Goal: Task Accomplishment & Management: Use online tool/utility

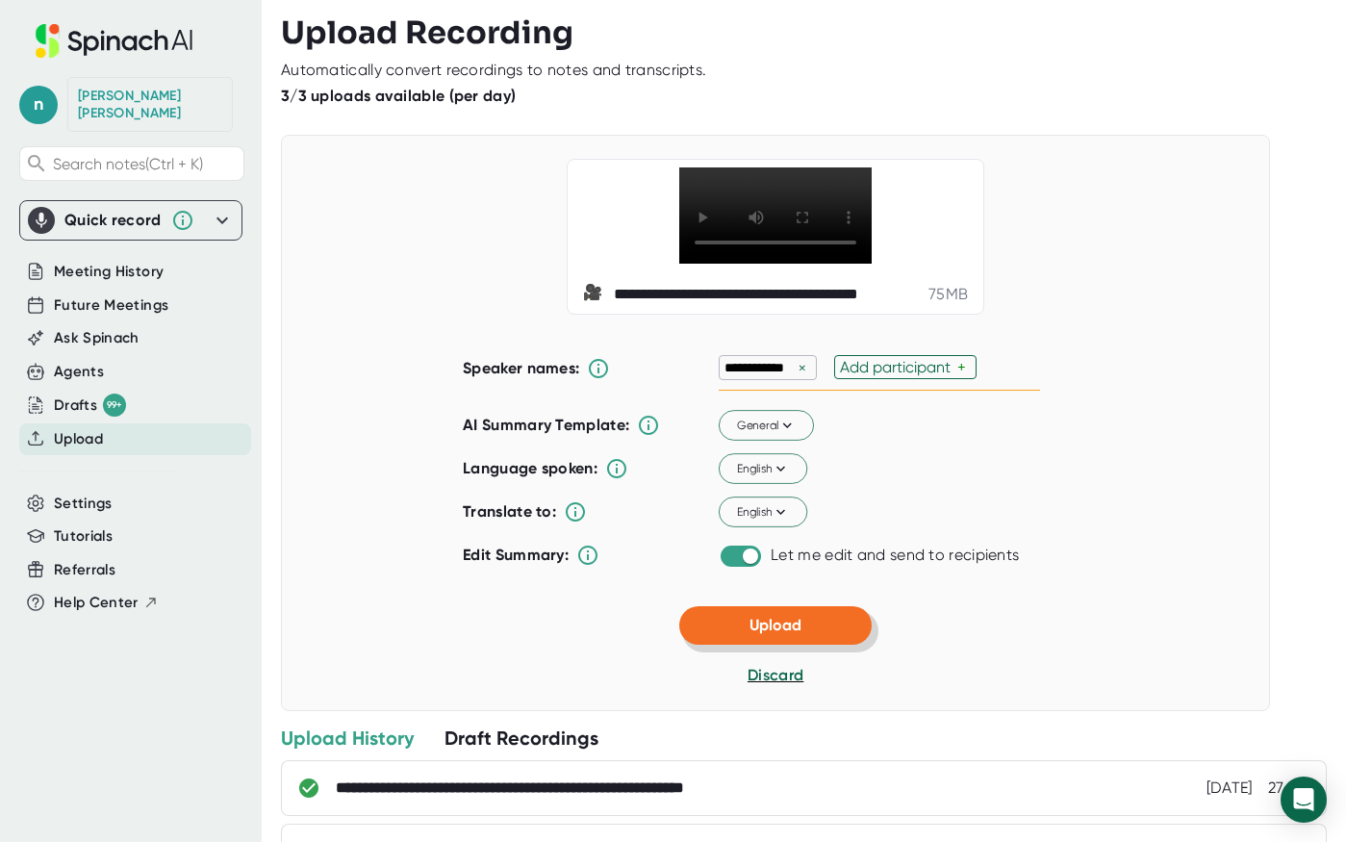
click at [735, 644] on button "Upload" at bounding box center [775, 625] width 192 height 38
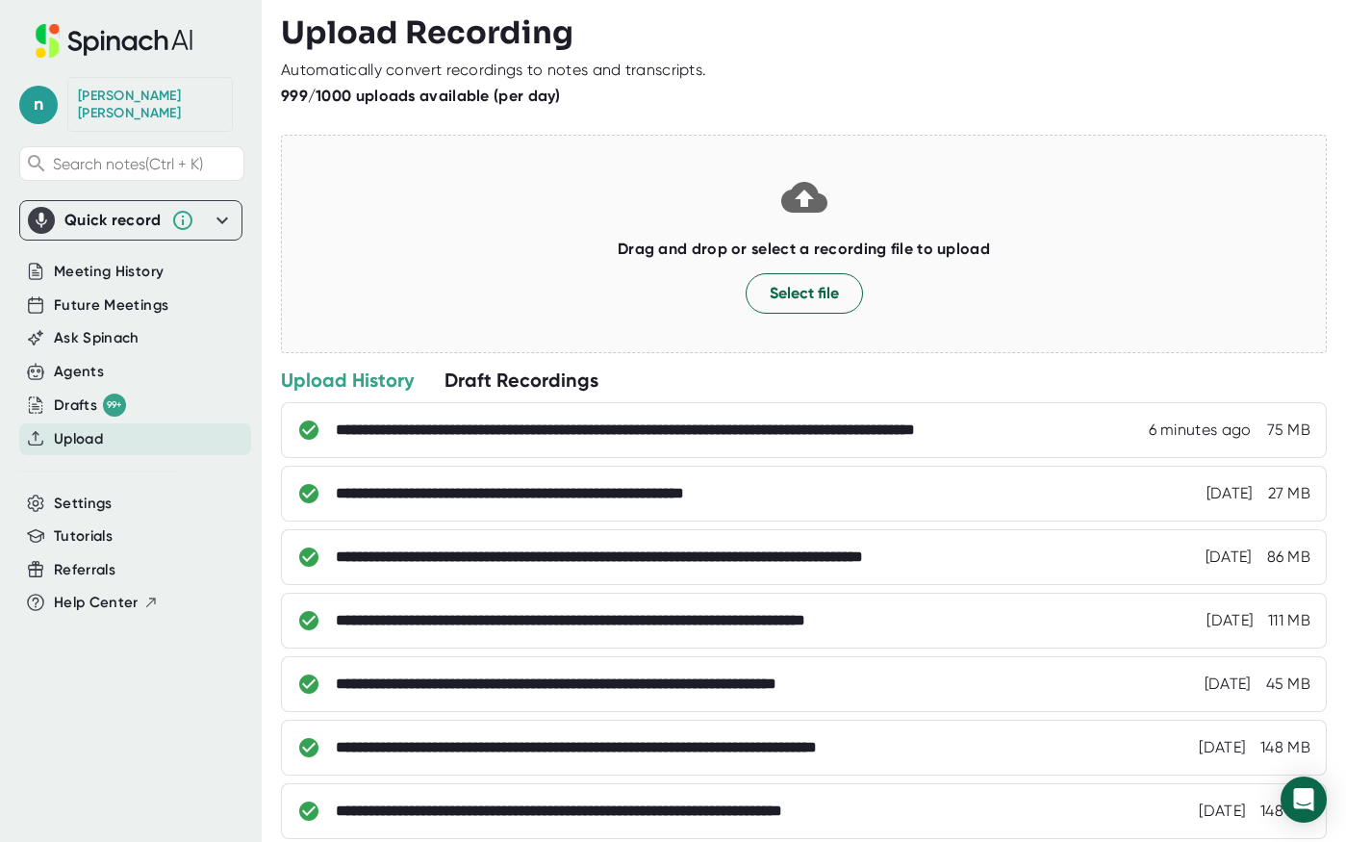
click at [972, 432] on div "**********" at bounding box center [735, 429] width 798 height 19
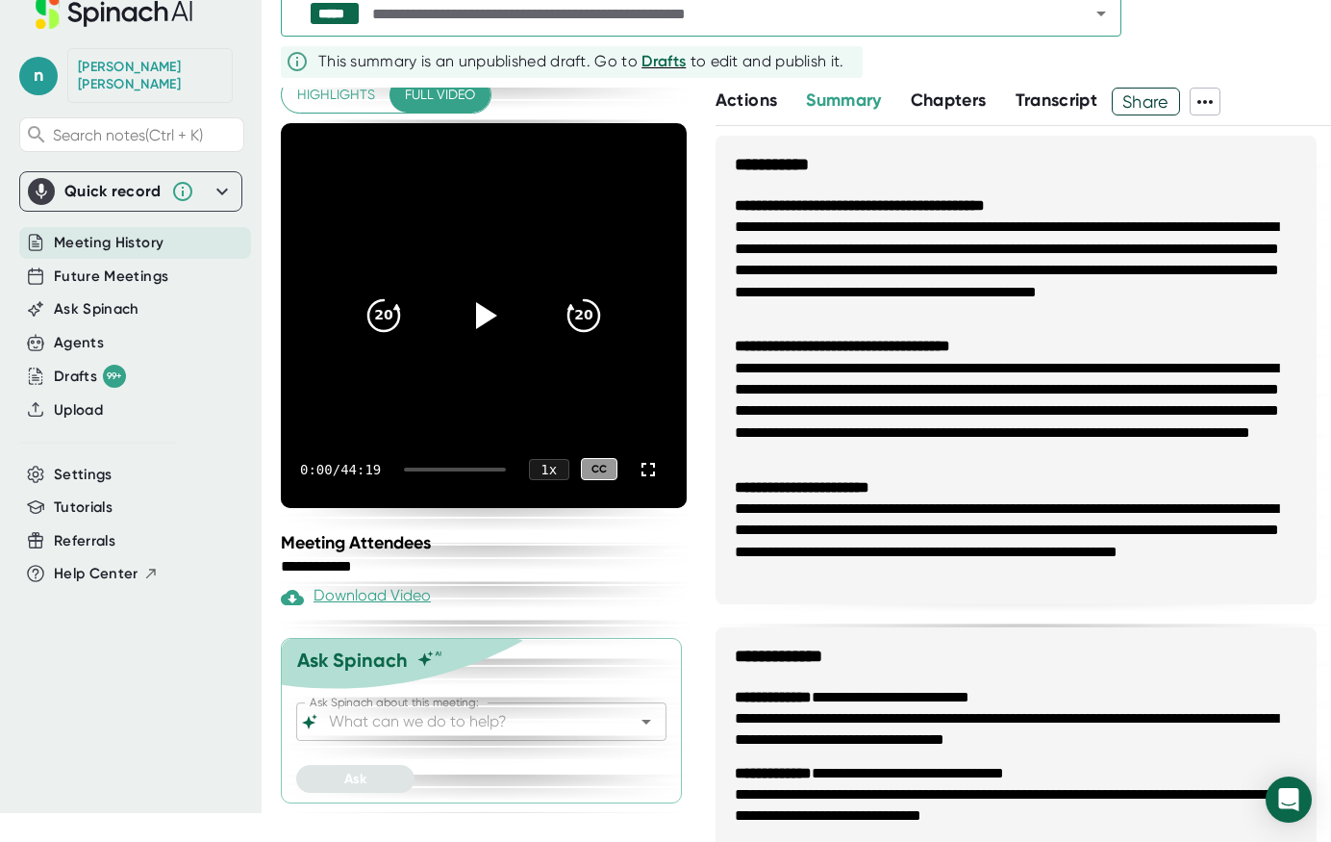
scroll to position [40, 0]
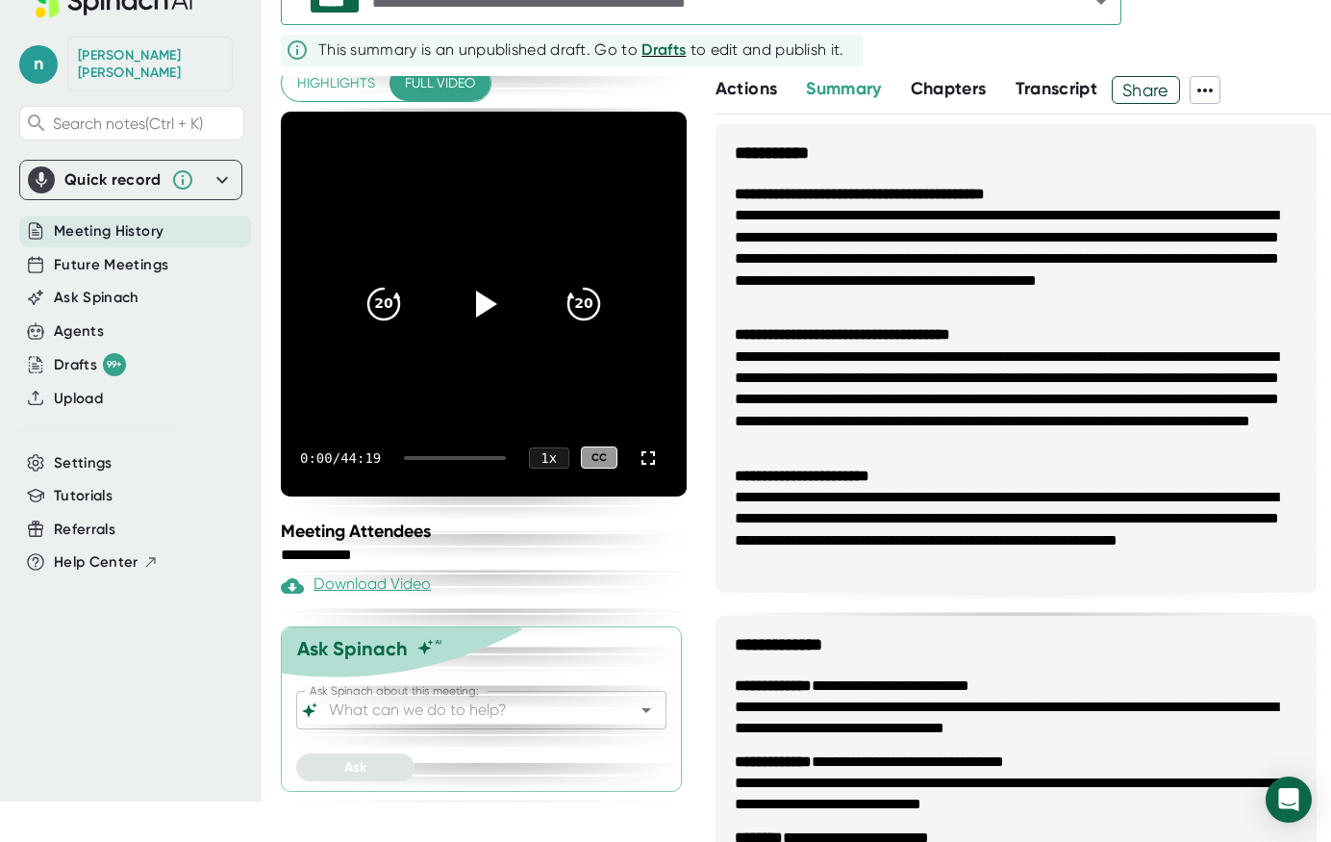
click at [482, 699] on input "Ask Spinach about this meeting:" at bounding box center [464, 709] width 279 height 27
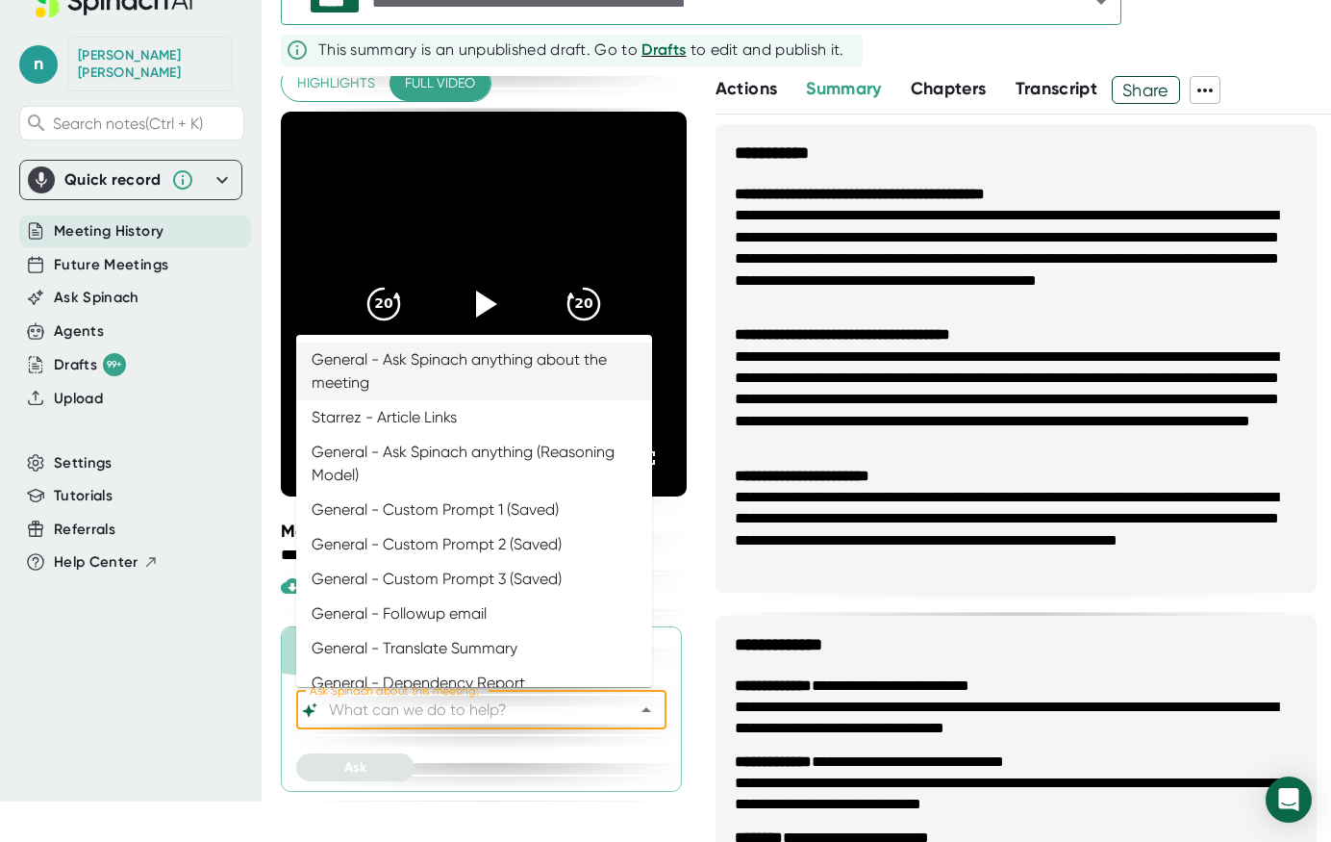
click at [469, 366] on li "General - Ask Spinach anything about the meeting" at bounding box center [474, 371] width 356 height 58
type input "General - Ask Spinach anything about the meeting"
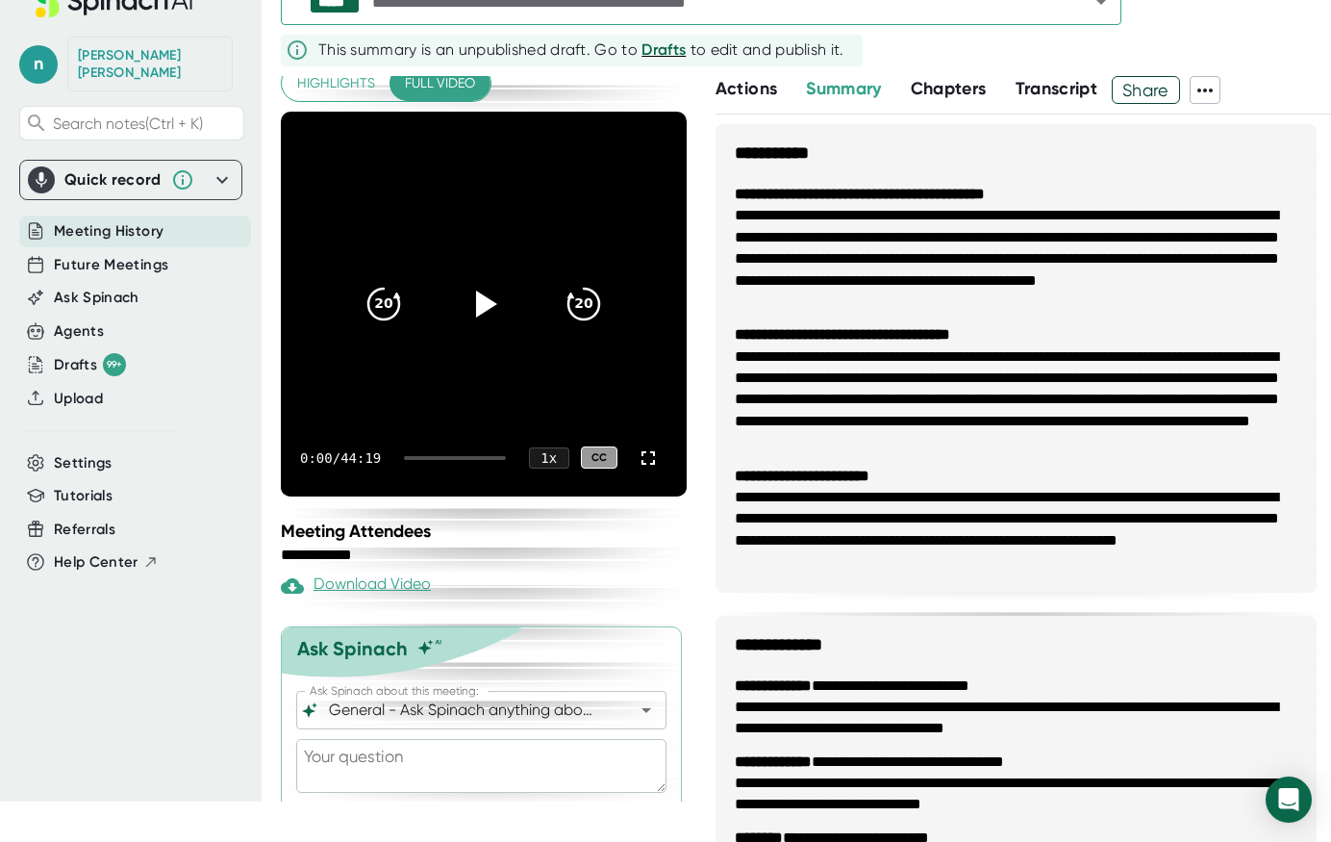
click at [443, 764] on textarea at bounding box center [481, 766] width 370 height 54
paste textarea "Acting as a StarRez Technical Project Manager, write an email from the perspect…"
type textarea "Acting as a StarRez Technical Project Manager, write an email from the perspect…"
type textarea "x"
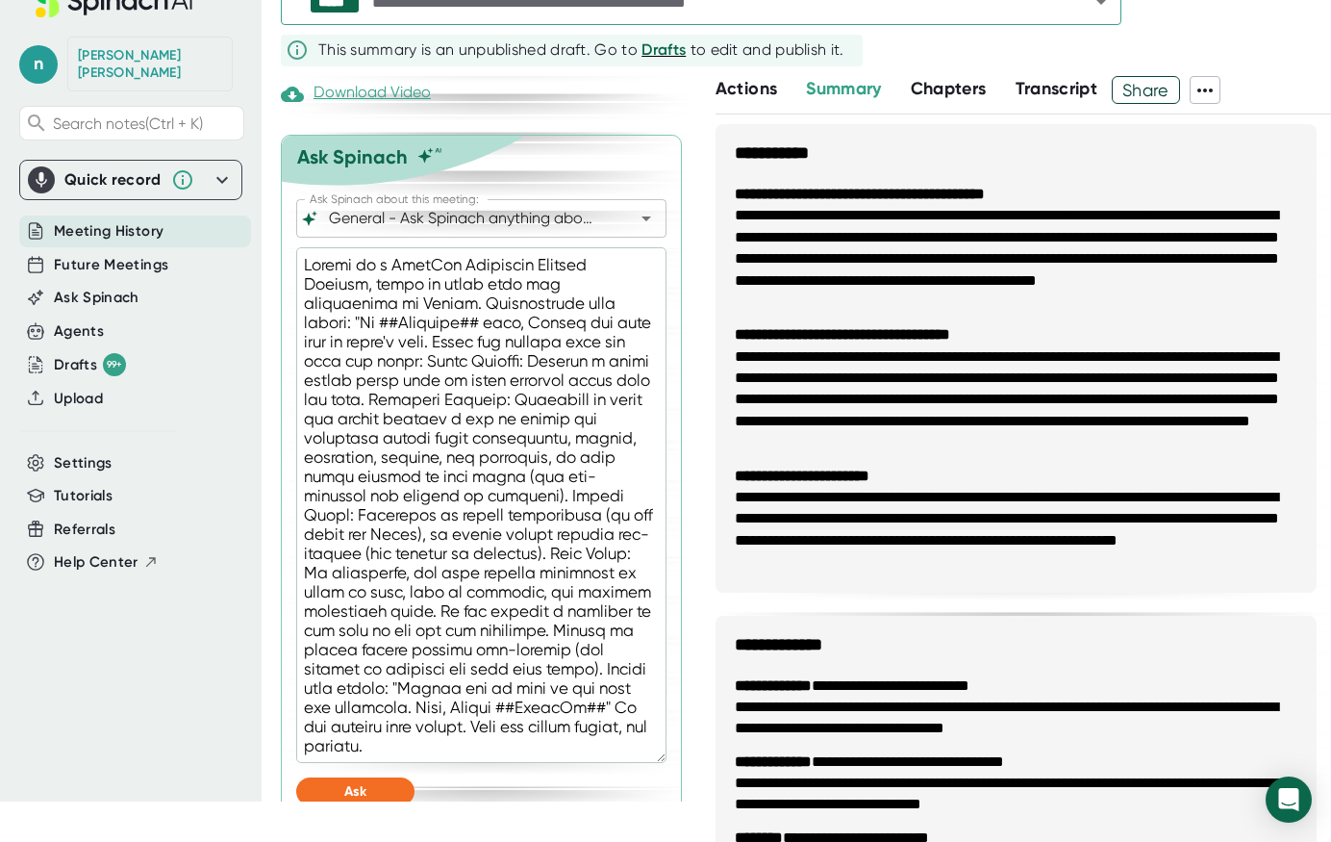
scroll to position [656, 0]
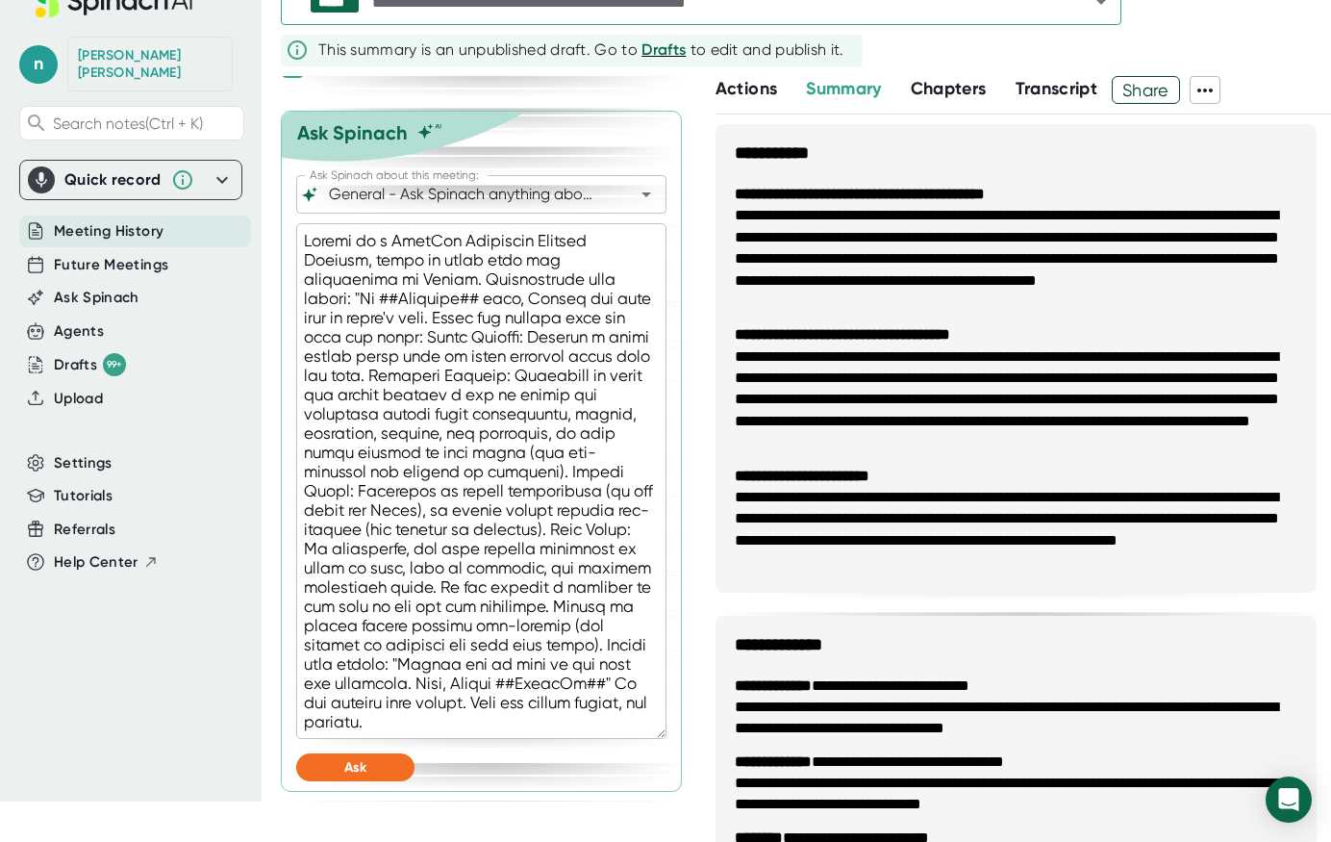
type textarea "Acting as a StarRez Technical Project Manager, write an email from the perspect…"
click at [374, 768] on button "Ask" at bounding box center [355, 767] width 118 height 28
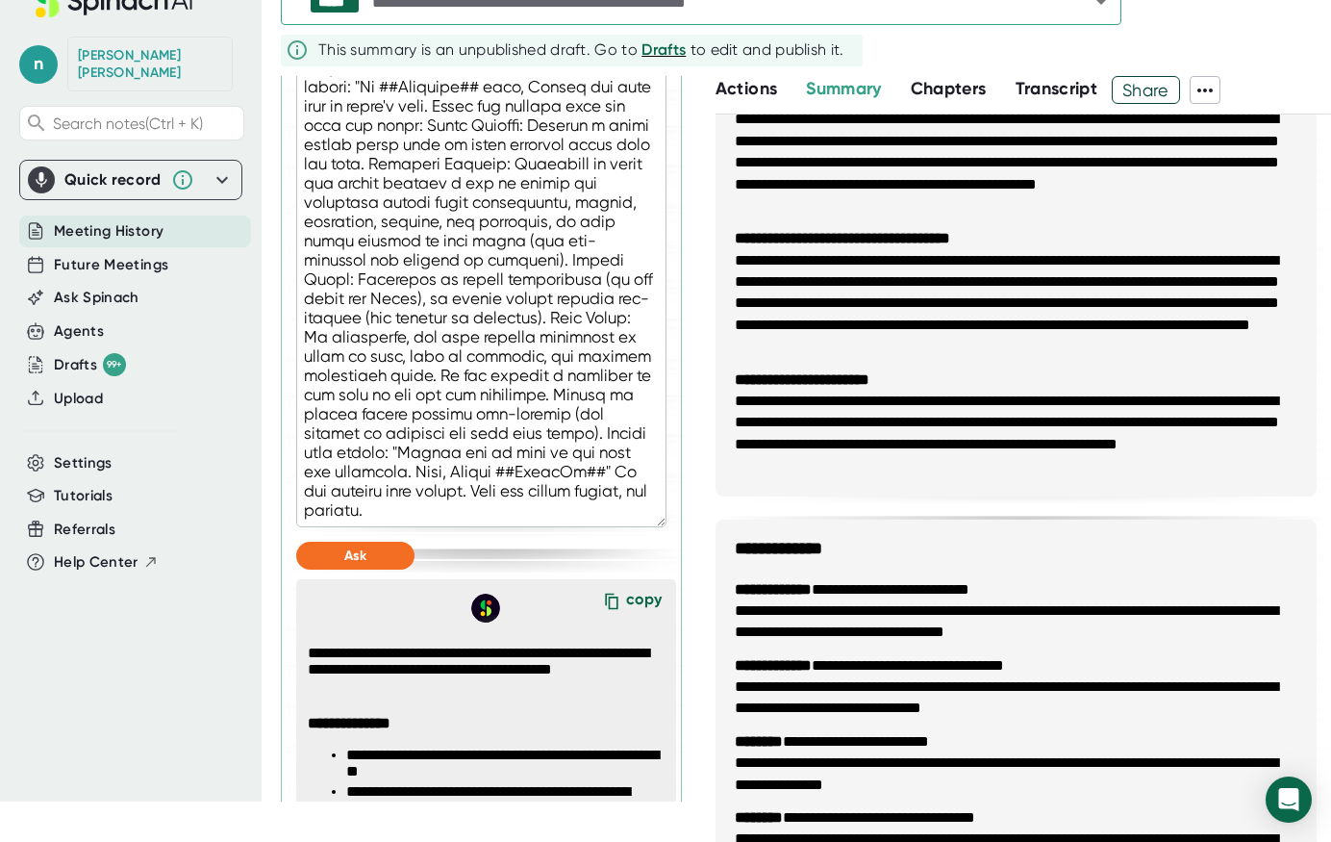
scroll to position [1281, 0]
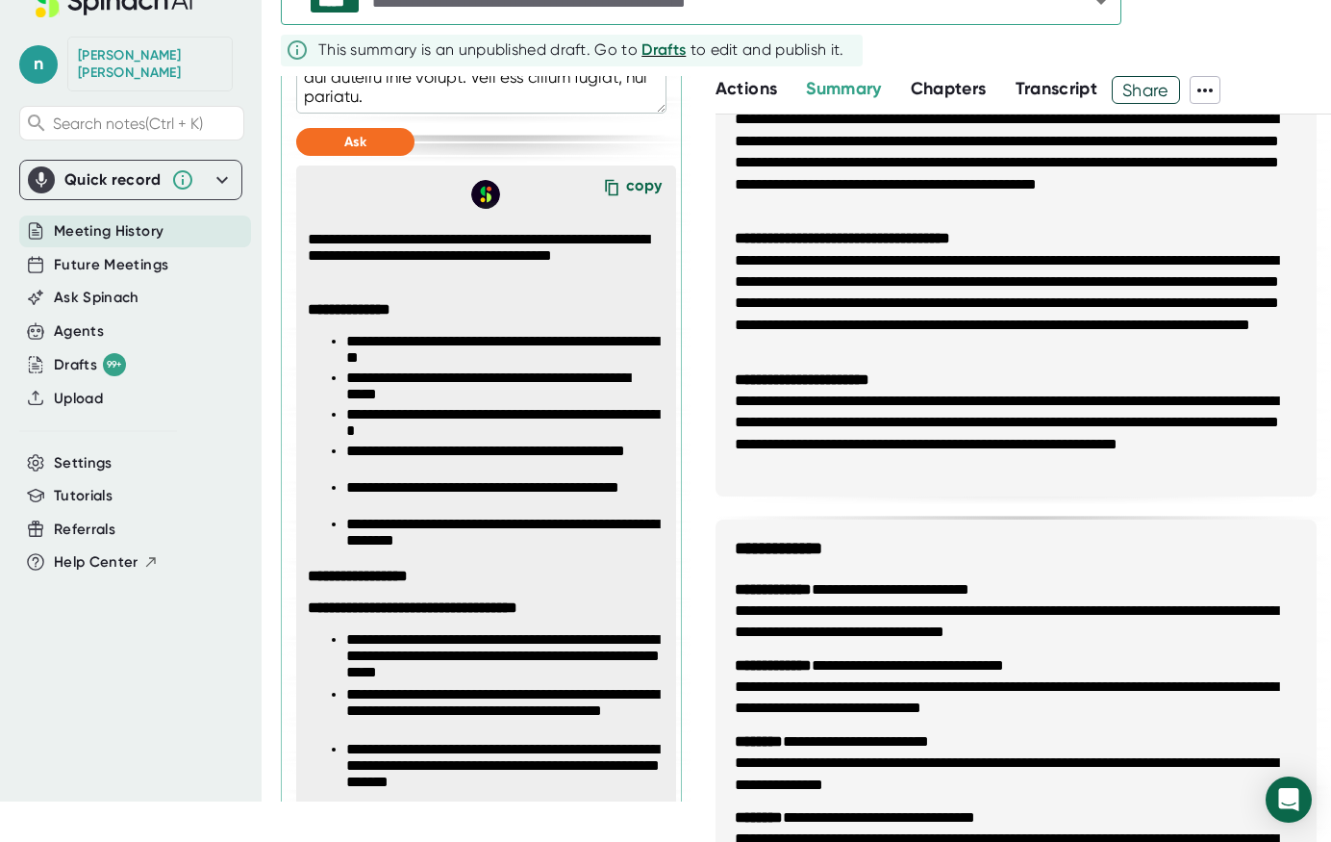
click at [626, 187] on div "copy" at bounding box center [644, 189] width 36 height 26
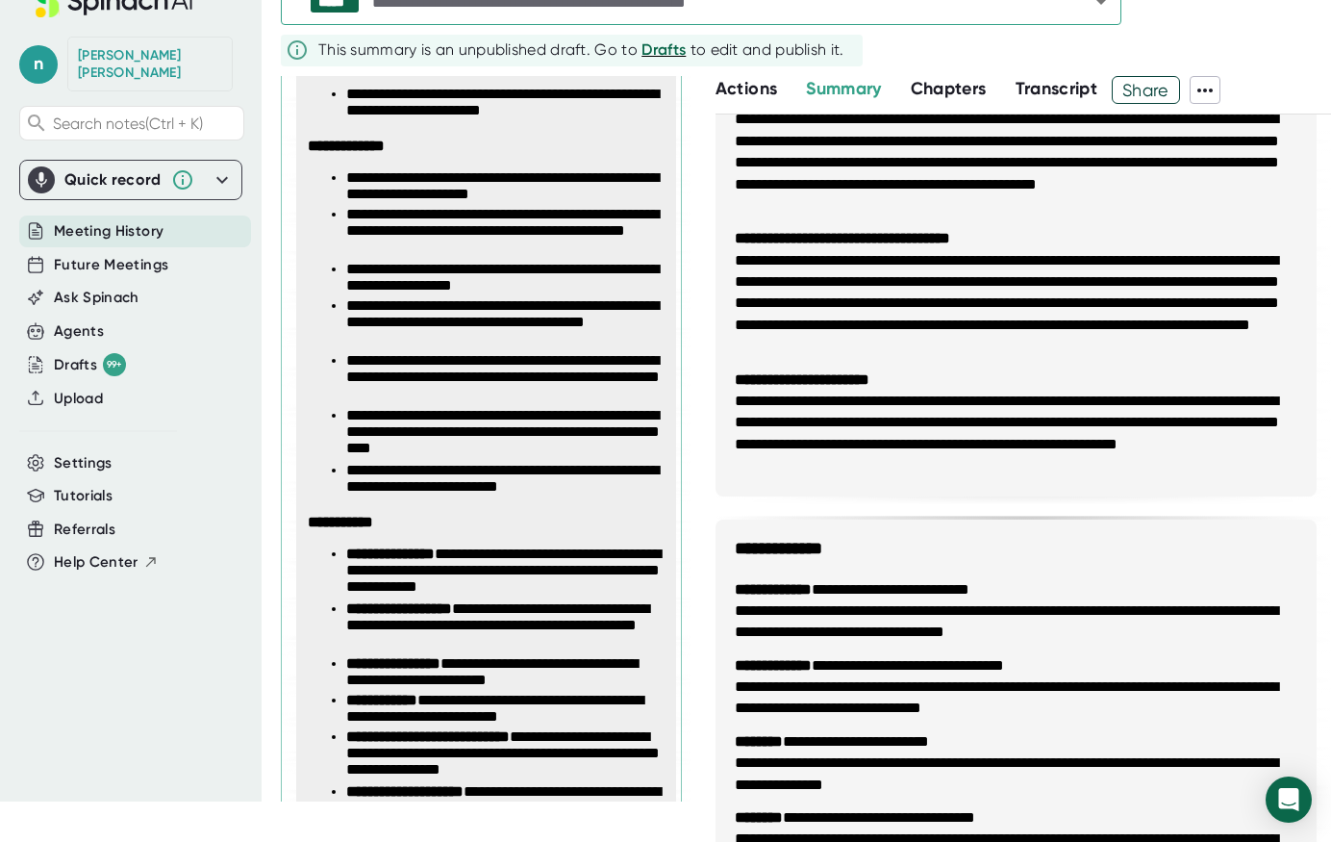
scroll to position [3233, 0]
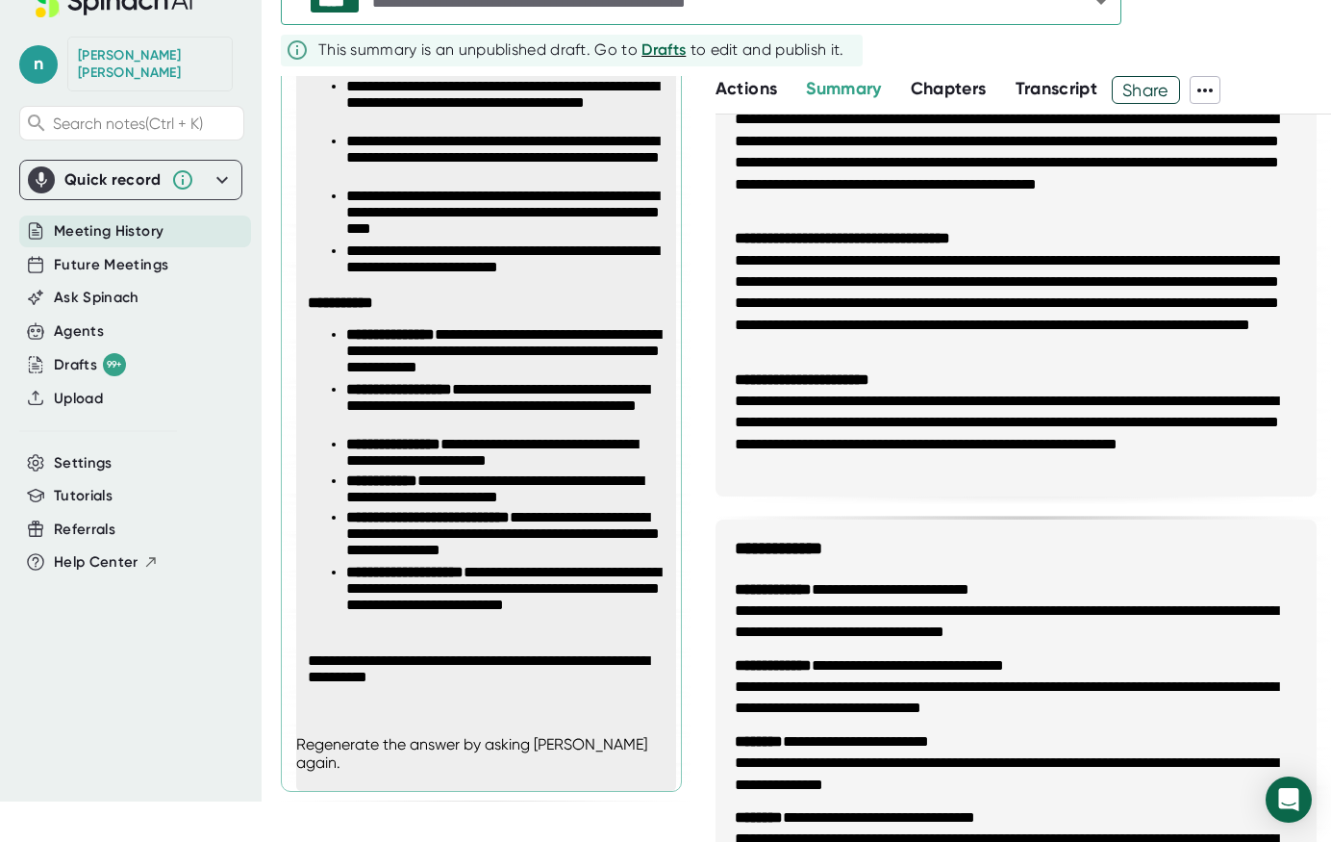
type textarea "x"
